Goal: Find specific page/section: Find specific page/section

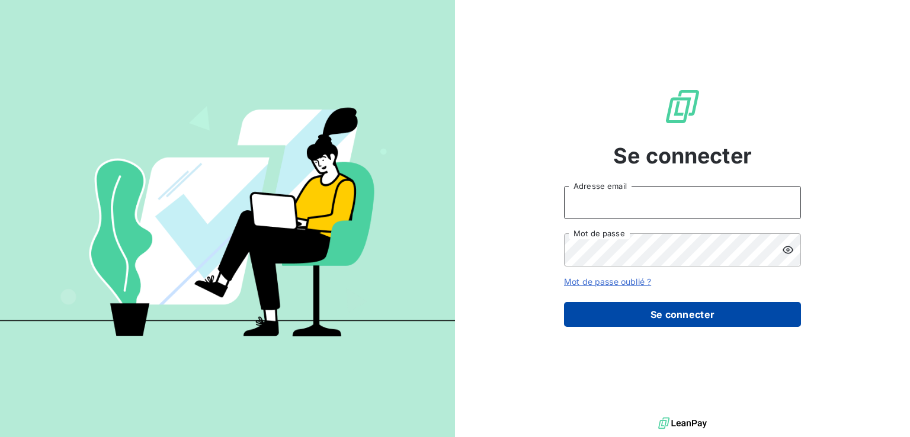
type input "[PERSON_NAME][EMAIL_ADDRESS][PERSON_NAME][DOMAIN_NAME]"
click at [630, 309] on button "Se connecter" at bounding box center [682, 314] width 237 height 25
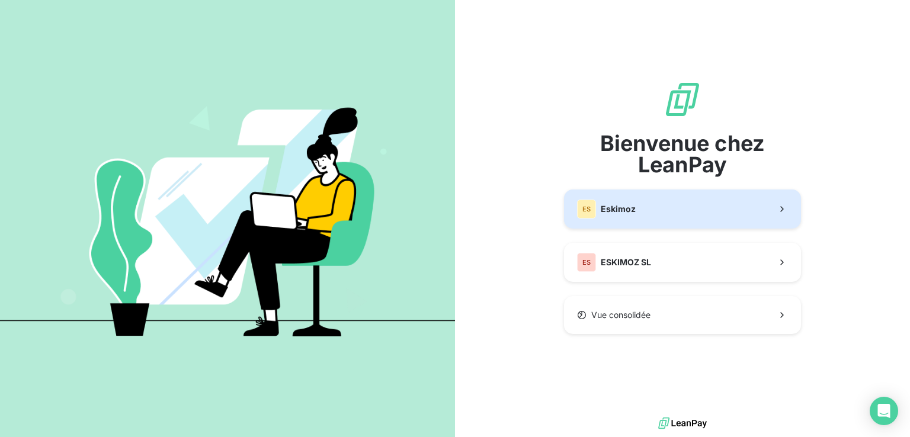
click at [625, 216] on div "ES Eskimoz" at bounding box center [606, 209] width 59 height 19
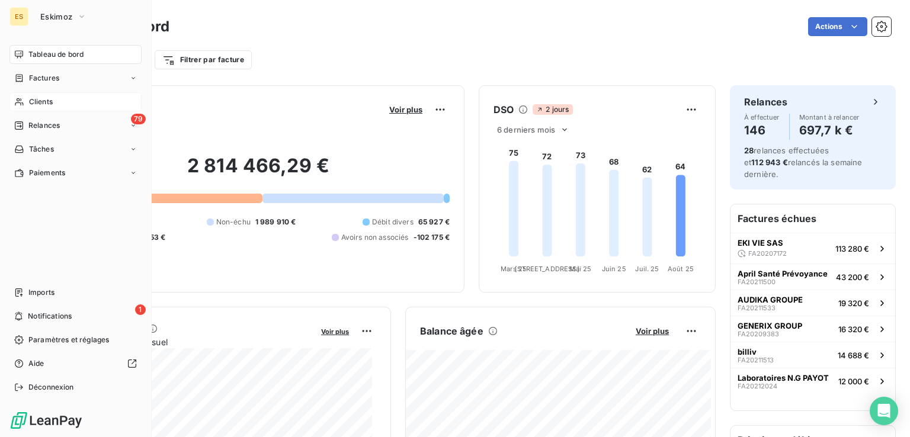
click at [33, 101] on span "Clients" at bounding box center [41, 102] width 24 height 11
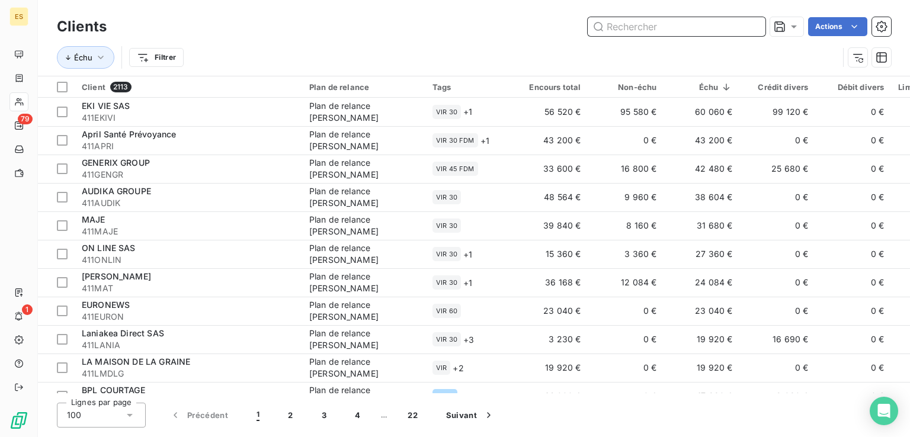
paste input "FA20212656"
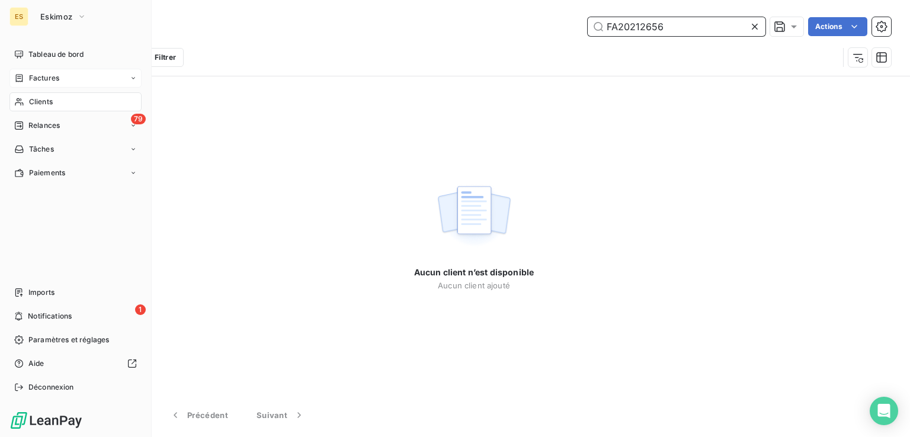
type input "FA20212656"
click at [40, 78] on span "Factures" at bounding box center [44, 78] width 30 height 11
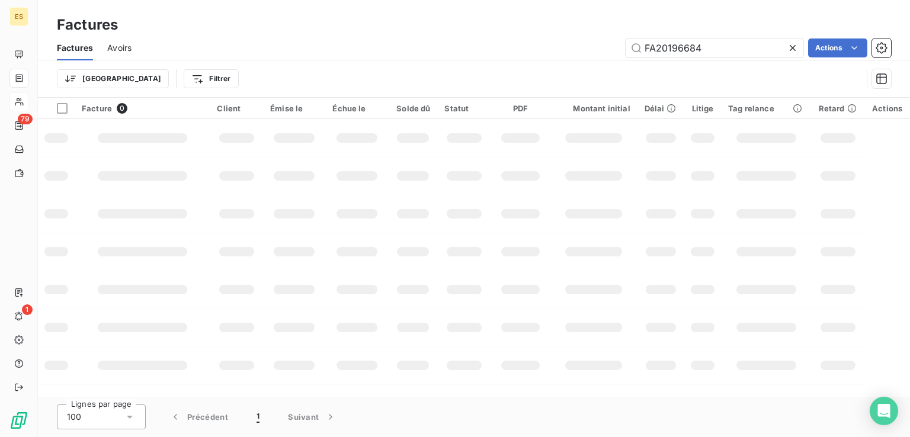
drag, startPoint x: 706, startPoint y: 46, endPoint x: 620, endPoint y: 50, distance: 86.6
click at [620, 50] on div "FA20196684 Actions" at bounding box center [518, 48] width 745 height 19
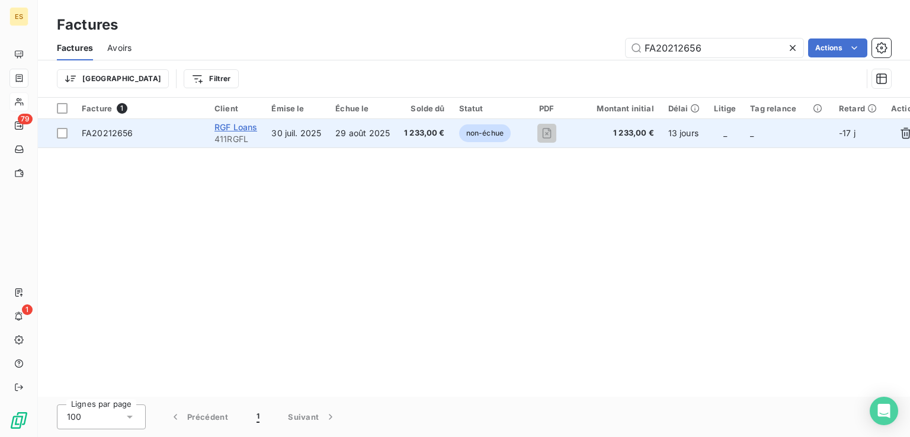
type input "FA20212656"
click at [245, 129] on span "RGF Loans" at bounding box center [235, 127] width 43 height 10
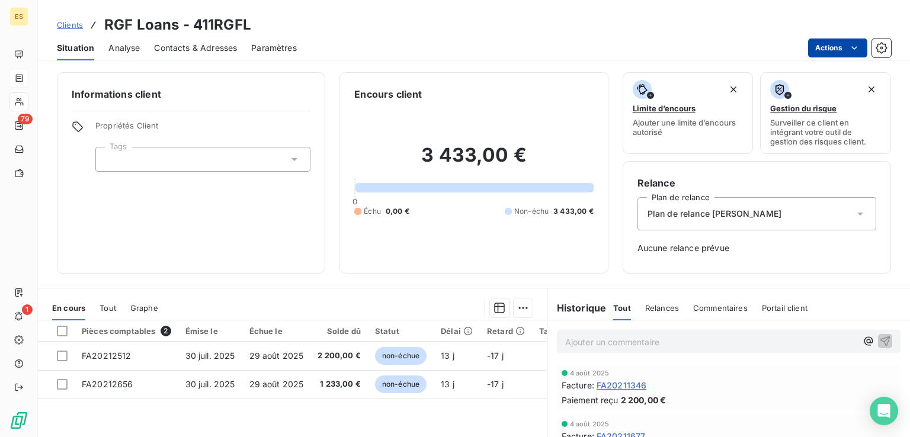
click at [836, 41] on html "ES 79 1 Clients RGF Loans - 411RGFL Situation Analyse Contacts & Adresses Param…" at bounding box center [455, 218] width 910 height 437
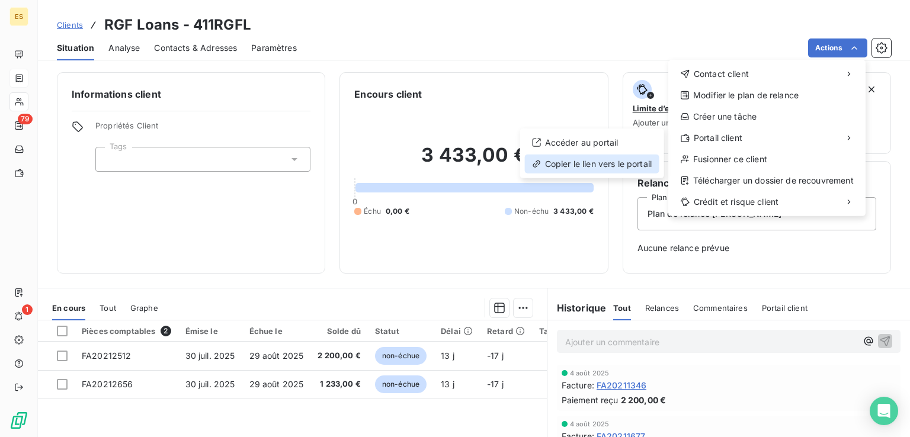
click at [628, 162] on div "Copier le lien vers le portail" at bounding box center [592, 164] width 134 height 19
